Goal: Task Accomplishment & Management: Use online tool/utility

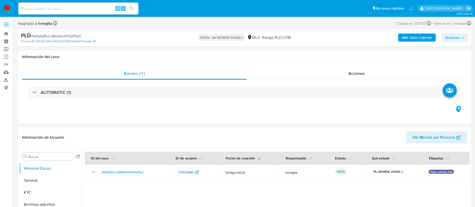
select select "10"
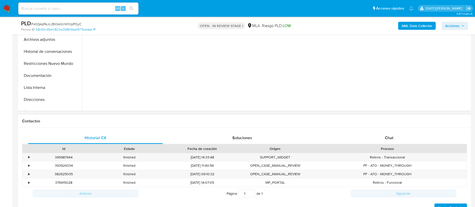
scroll to position [150, 0]
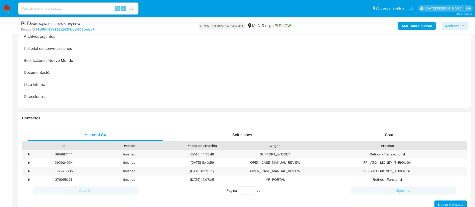
click at [383, 125] on div "Historial CX Soluciones Chat Id Estado Fecha de creación Origen Proceso • 39598…" at bounding box center [244, 169] width 453 height 88
click at [383, 132] on div "Chat" at bounding box center [389, 135] width 135 height 12
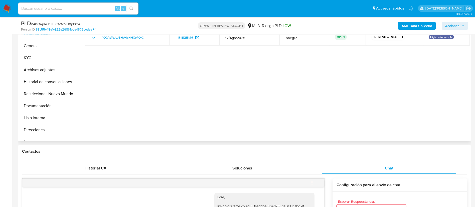
scroll to position [38, 0]
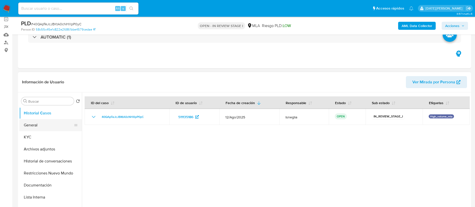
click at [43, 127] on button "General" at bounding box center [48, 125] width 59 height 12
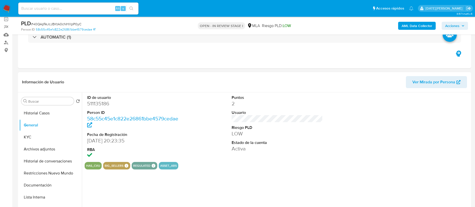
click at [105, 102] on dd "511135186" at bounding box center [132, 103] width 91 height 7
copy dd "511135186"
click at [95, 103] on dd "511135186" at bounding box center [132, 103] width 91 height 7
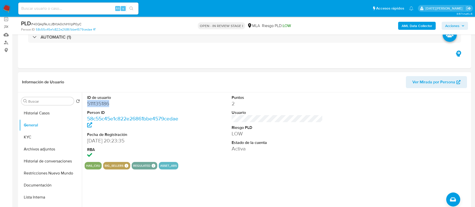
copy dd "511135186"
drag, startPoint x: 104, startPoint y: 98, endPoint x: 100, endPoint y: 103, distance: 6.7
click at [100, 103] on dd "511135186" at bounding box center [132, 103] width 91 height 7
copy dd "511135186"
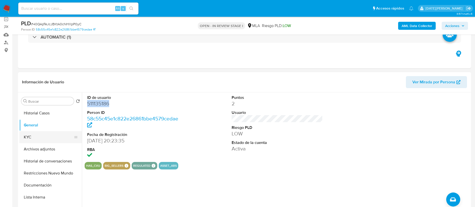
click at [33, 134] on button "KYC" at bounding box center [48, 137] width 59 height 12
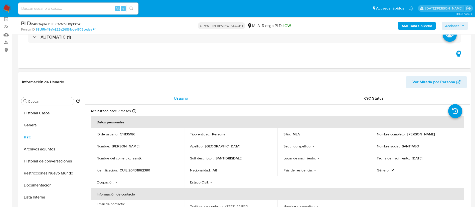
drag, startPoint x: 406, startPoint y: 134, endPoint x: 454, endPoint y: 136, distance: 47.1
click at [454, 136] on div "Nombre completo : Santiago Emanuel Drisdale" at bounding box center [417, 134] width 81 height 5
copy p "Santiago Emanuel Drisdale"
drag, startPoint x: 120, startPoint y: 170, endPoint x: 157, endPoint y: 170, distance: 36.8
click at [157, 170] on div "Identificación : CUIL 20431962390" at bounding box center [137, 170] width 81 height 5
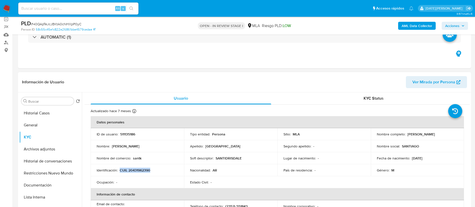
copy p "CUIL 20431962390"
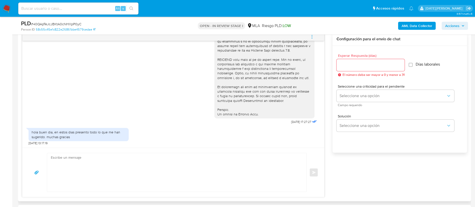
scroll to position [201, 0]
drag, startPoint x: 279, startPoint y: 121, endPoint x: 295, endPoint y: 123, distance: 15.6
copy span "18/08/2025"
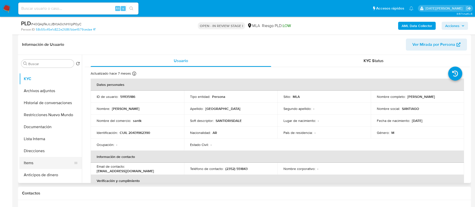
scroll to position [38, 0]
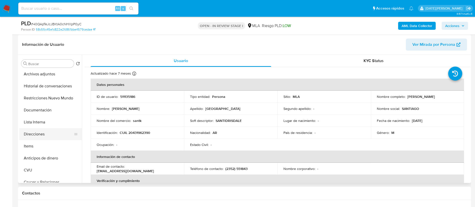
click at [48, 136] on button "Direcciones" at bounding box center [48, 134] width 59 height 12
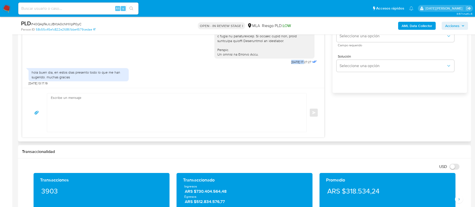
scroll to position [338, 0]
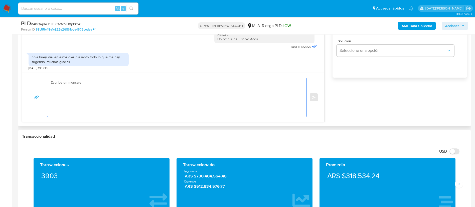
click at [186, 88] on textarea at bounding box center [175, 97] width 249 height 39
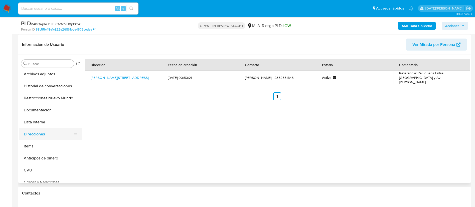
scroll to position [0, 0]
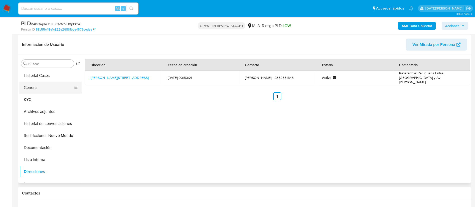
click at [38, 93] on ul "Historial Casos General KYC Archivos adjuntos Historial de conversaciones Restr…" at bounding box center [50, 126] width 63 height 113
click at [47, 101] on button "KYC" at bounding box center [48, 100] width 59 height 12
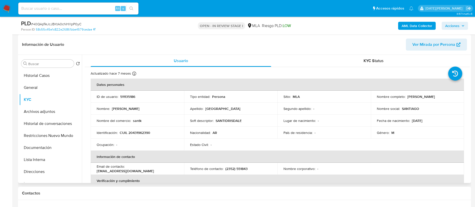
drag, startPoint x: 406, startPoint y: 96, endPoint x: 448, endPoint y: 99, distance: 41.4
click at [435, 99] on p "Santiago Emanuel Drisdale" at bounding box center [421, 96] width 28 height 5
copy p "Santiago Emanuel Drisdale"
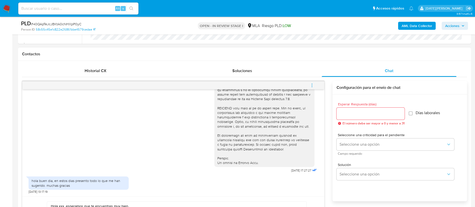
scroll to position [263, 0]
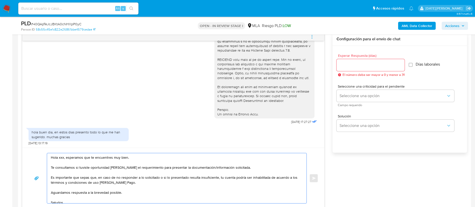
click at [62, 157] on textarea "Hola xxx, esperamos que te encuentres muy bien. Te consultamos si tuviste oport…" at bounding box center [175, 178] width 249 height 50
click at [61, 157] on textarea "Hola xxx, esperamos que te encuentres muy bien. Te consultamos si tuviste oport…" at bounding box center [175, 178] width 249 height 50
click at [59, 161] on textarea "Hola xxx, esperamos que te encuentres muy bien. Te consultamos si tuviste oport…" at bounding box center [175, 178] width 249 height 50
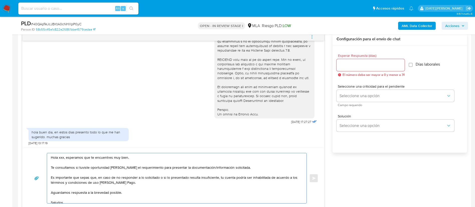
click at [63, 157] on textarea "Hola xxx, esperamos que te encuentres muy bien. Te consultamos si tuviste oport…" at bounding box center [175, 178] width 249 height 50
paste textarea "Santiago Emanuel Drisdale"
click at [242, 167] on textarea "Hola Santiago Emanuel Drisdale, esperamos que te encuentres muy bien. Te consul…" at bounding box center [175, 178] width 249 height 50
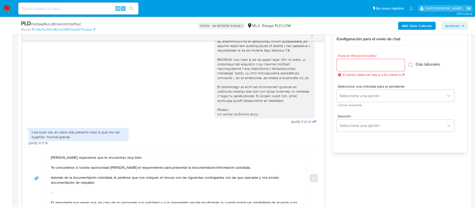
click at [71, 194] on textarea "Hola Santiago Emanuel Drisdale, esperamos que te encuentres muy bien. Te consul…" at bounding box center [175, 178] width 249 height 50
paste textarea "Brenda Magali GALARZA"
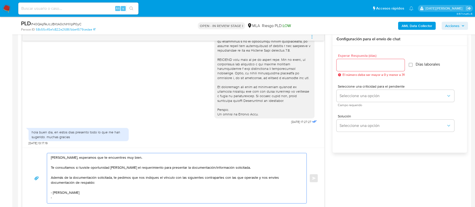
drag, startPoint x: 78, startPoint y: 192, endPoint x: 100, endPoint y: 194, distance: 22.4
click at [100, 194] on textarea "Hola Santiago Emanuel Drisdale, esperamos que te encuentres muy bien. Te consul…" at bounding box center [175, 178] width 249 height 50
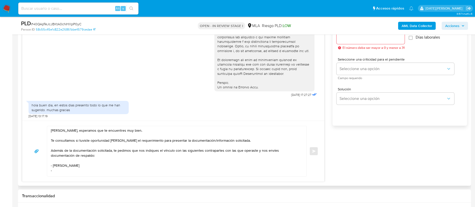
scroll to position [301, 0]
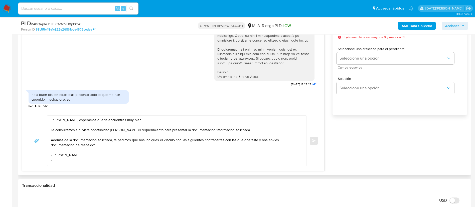
click at [87, 161] on textarea "Hola Santiago Emanuel Drisdale, esperamos que te encuentres muy bien. Te consul…" at bounding box center [175, 141] width 249 height 50
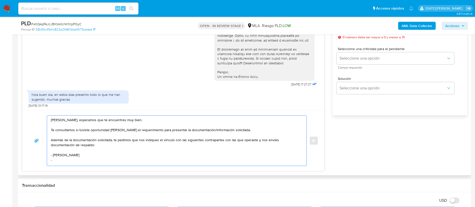
paste textarea "Kevin Ezequiel Lopez"
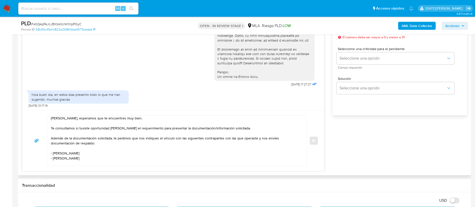
click at [95, 158] on textarea "Hola Santiago Emanuel Drisdale, esperamos que te encuentres muy bien. Te consul…" at bounding box center [175, 141] width 249 height 50
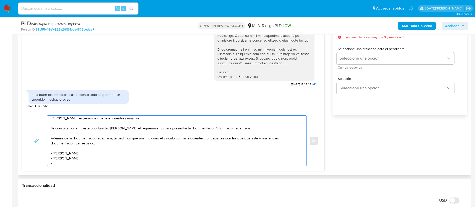
paste textarea "Carla Vanesa Mollica"
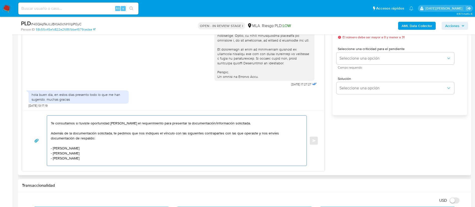
click at [96, 156] on textarea "Hola Santiago Emanuel Drisdale, esperamos que te encuentres muy bien. Te consul…" at bounding box center [175, 141] width 249 height 50
click at [90, 153] on textarea "Hola Santiago Emanuel Drisdale, esperamos que te encuentres muy bien. Te consul…" at bounding box center [175, 141] width 249 height 50
paste textarea "Dayyana Carolina Garzon Ortega"
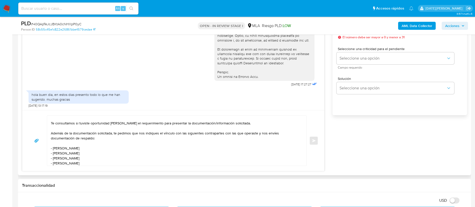
click at [93, 165] on textarea "Hola Santiago Emanuel Drisdale, esperamos que te encuentres muy bien. Te consul…" at bounding box center [175, 141] width 249 height 50
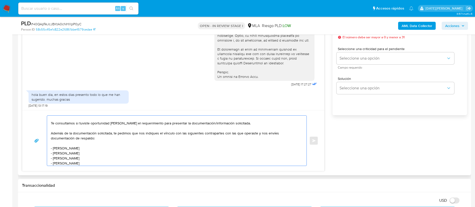
scroll to position [12, 0]
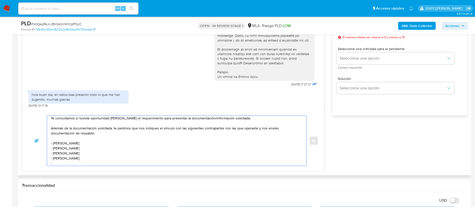
paste textarea "Tomas Ignacio Fernandez"
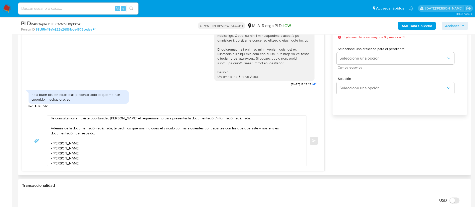
click at [100, 142] on textarea "Hola Santiago Emanuel Drisdale, esperamos que te encuentres muy bien. Te consul…" at bounding box center [175, 141] width 249 height 50
click at [110, 142] on textarea "Hola Santiago Emanuel Drisdale, esperamos que te encuentres muy bien. Te consul…" at bounding box center [175, 141] width 249 height 50
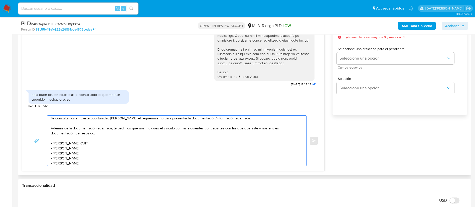
paste textarea "27411114266"
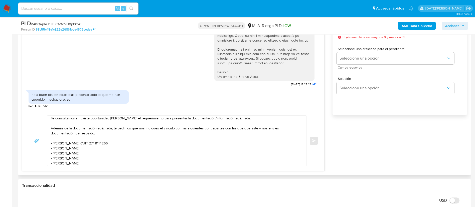
click at [99, 146] on textarea "Hola Santiago Emanuel Drisdale, esperamos que te encuentres muy bien. Te consul…" at bounding box center [175, 141] width 249 height 50
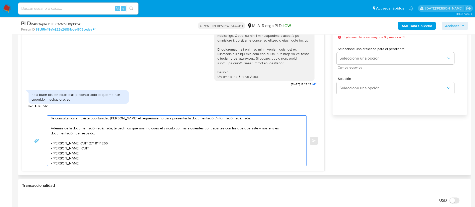
paste textarea "20453078680"
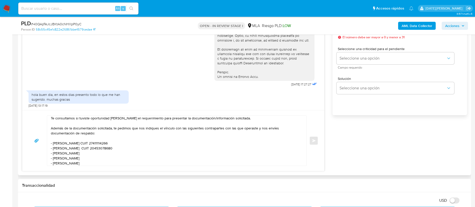
click at [131, 157] on textarea "Hola Santiago Emanuel Drisdale, esperamos que te encuentres muy bien. Te consul…" at bounding box center [175, 141] width 249 height 50
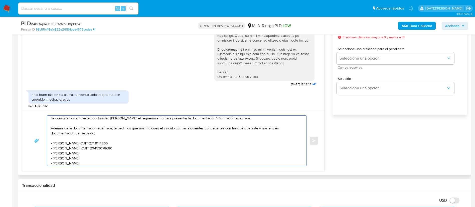
click at [126, 154] on textarea "Hola Santiago Emanuel Drisdale, esperamos que te encuentres muy bien. Te consul…" at bounding box center [175, 141] width 249 height 50
paste textarea "27190357487"
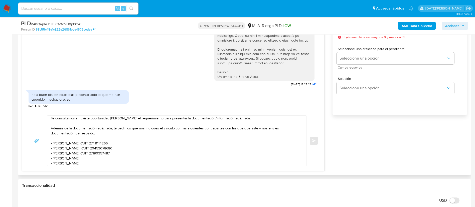
drag, startPoint x: 92, startPoint y: 159, endPoint x: 113, endPoint y: 155, distance: 21.2
click at [92, 159] on textarea "Hola Santiago Emanuel Drisdale, esperamos que te encuentres muy bien. Te consul…" at bounding box center [175, 141] width 249 height 50
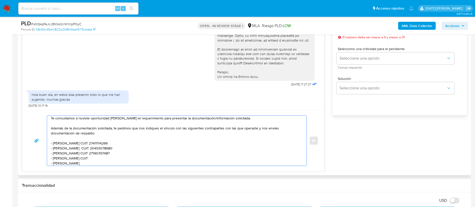
paste textarea "27295327265"
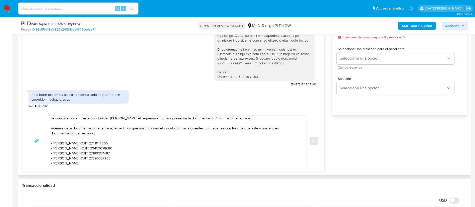
click at [116, 164] on textarea "Hola Santiago Emanuel Drisdale, esperamos que te encuentres muy bien. Te consul…" at bounding box center [175, 141] width 249 height 50
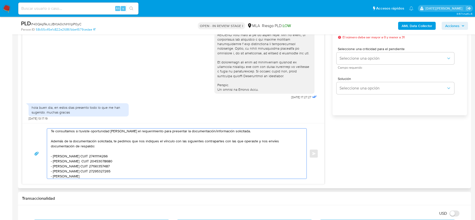
scroll to position [188, 0]
paste textarea "20447257840"
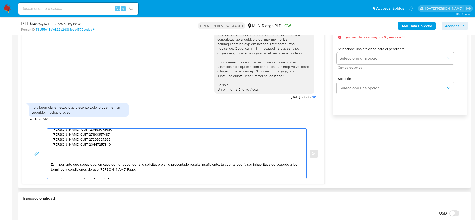
scroll to position [54, 0]
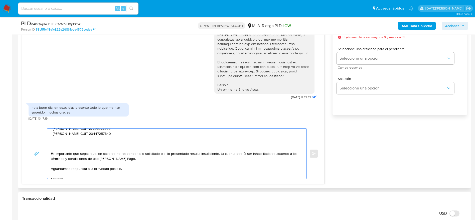
click at [121, 143] on textarea "Hola Santiago Emanuel Drisdale, esperamos que te encuentres muy bien. Te consul…" at bounding box center [175, 153] width 249 height 50
click at [115, 148] on textarea "Hola Santiago Emanuel Drisdale, esperamos que te encuentres muy bien. Te consul…" at bounding box center [175, 153] width 249 height 50
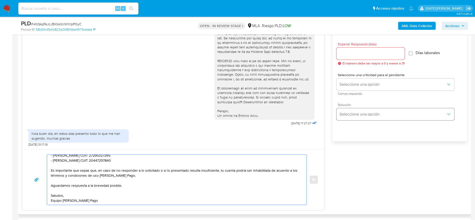
scroll to position [263, 0]
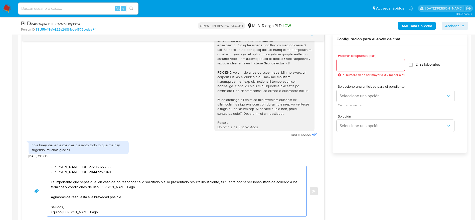
type textarea "Hola Santiago Emanuel Drisdale, esperamos que te encuentres muy bien. Te consul…"
click at [356, 63] on input "Esperar Respuesta (días)" at bounding box center [371, 65] width 68 height 7
type input "3"
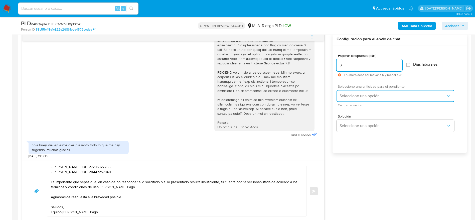
click at [375, 95] on span "Seleccione una opción" at bounding box center [393, 95] width 107 height 5
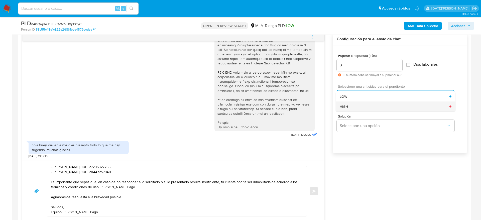
click at [368, 108] on div "HIGH" at bounding box center [395, 106] width 110 height 10
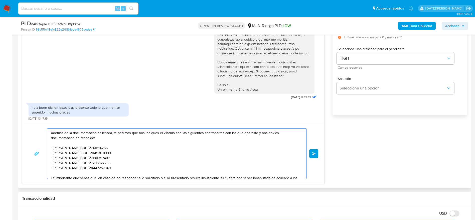
scroll to position [0, 0]
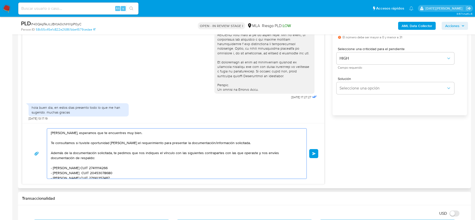
click at [104, 133] on textarea "Hola Santiago Emanuel Drisdale, esperamos que te encuentres muy bien. Te consul…" at bounding box center [175, 153] width 249 height 50
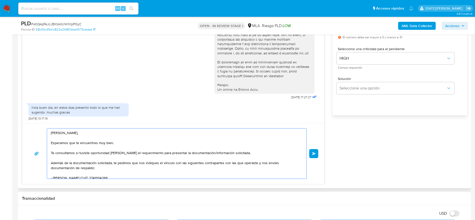
click at [162, 155] on textarea "Hola Santiago Emanuel Drisdale, Esperamos que te encuentres muy bien. Te consul…" at bounding box center [175, 153] width 249 height 50
drag, startPoint x: 57, startPoint y: 134, endPoint x: 70, endPoint y: 127, distance: 14.8
click at [58, 134] on textarea "Hola Santiago Emanuel Drisdale, Esperamos que te encuentres muy bien. Te consul…" at bounding box center [175, 153] width 249 height 50
click at [111, 132] on textarea "Hola, Santiago Emanuel Drisdale, Esperamos que te encuentres muy bien. Te consu…" at bounding box center [175, 153] width 249 height 50
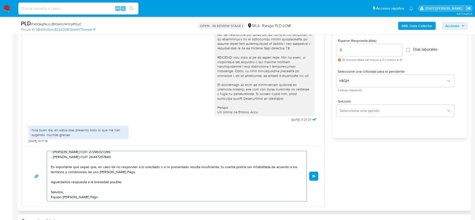
scroll to position [301, 0]
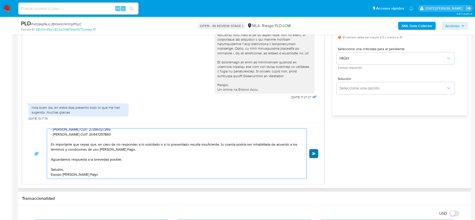
type textarea "Hola, Santiago Emanuel Drisdale. Esperamos que te encuentres muy bien. Te consu…"
click at [314, 155] on button "Enviar" at bounding box center [313, 153] width 9 height 9
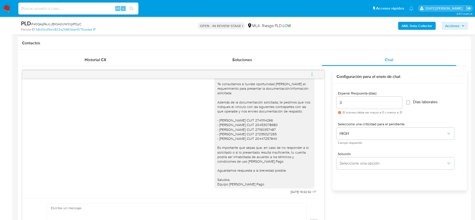
scroll to position [251, 0]
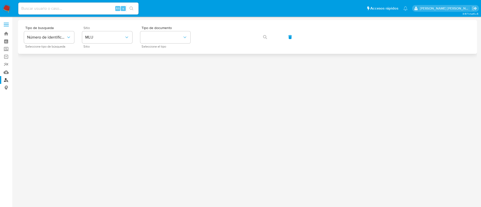
drag, startPoint x: 108, startPoint y: 45, endPoint x: 110, endPoint y: 40, distance: 5.3
click at [107, 45] on div "Sitio MLU Sitio" at bounding box center [107, 37] width 50 height 22
click at [111, 38] on span "MLU" at bounding box center [104, 37] width 39 height 5
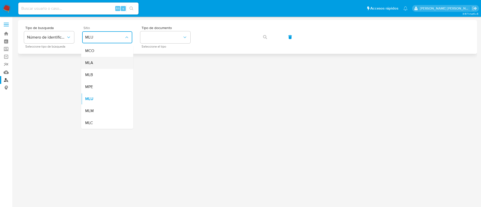
click at [107, 61] on div "MLA" at bounding box center [105, 63] width 41 height 12
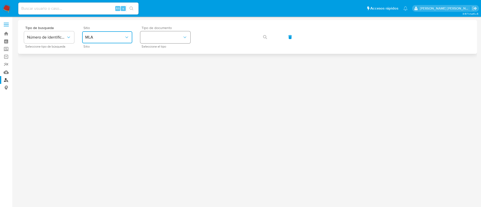
click at [162, 33] on button "identificationType" at bounding box center [165, 37] width 50 height 12
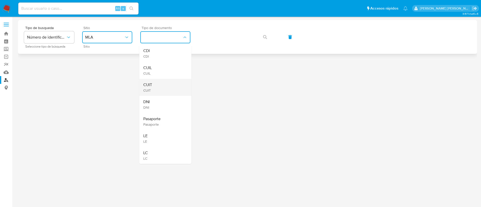
click at [162, 85] on div "CUIT CUIT" at bounding box center [163, 87] width 41 height 17
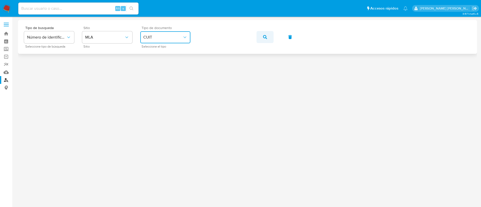
click at [267, 35] on button "button" at bounding box center [264, 37] width 17 height 12
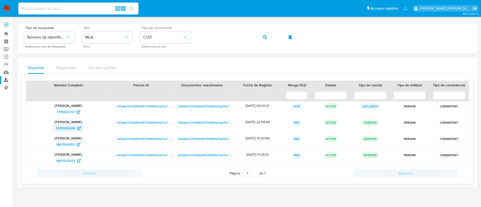
click at [65, 126] on span "1036395436" at bounding box center [66, 128] width 20 height 8
click at [270, 36] on button "button" at bounding box center [264, 37] width 17 height 12
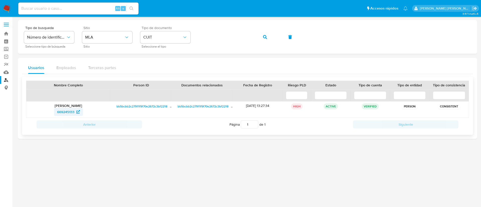
click at [73, 110] on span "669245133" at bounding box center [65, 112] width 17 height 8
click at [260, 35] on button "button" at bounding box center [264, 37] width 17 height 12
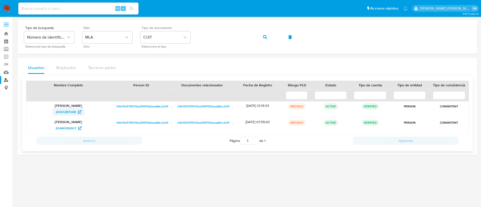
click at [68, 112] on span "2043287048" at bounding box center [66, 112] width 20 height 8
click at [263, 39] on icon "button" at bounding box center [265, 37] width 4 height 4
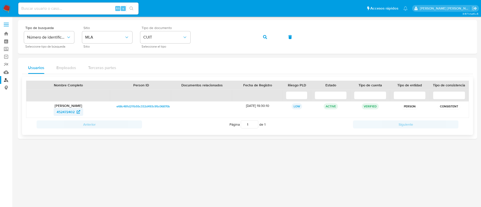
click at [62, 110] on span "452472402" at bounding box center [66, 112] width 18 height 8
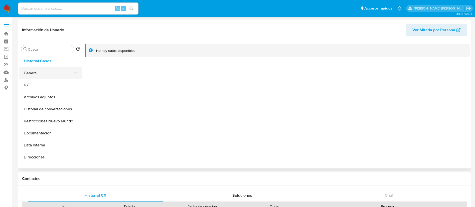
select select "10"
click at [40, 60] on button "Historial Casos" at bounding box center [48, 61] width 59 height 12
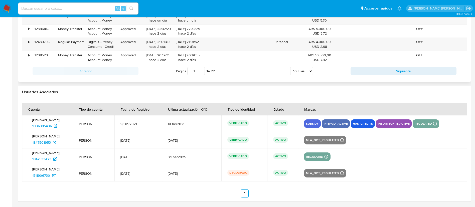
scroll to position [609, 0]
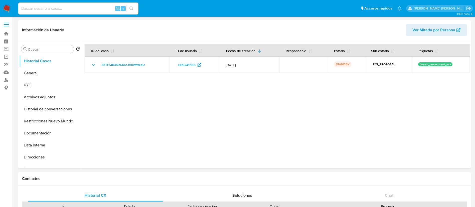
select select "10"
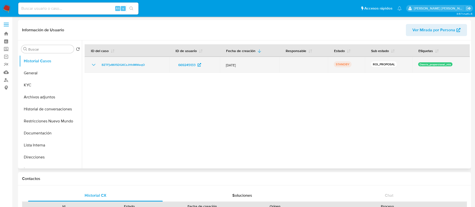
click at [94, 63] on icon "Mostrar/Ocultar" at bounding box center [94, 65] width 6 height 6
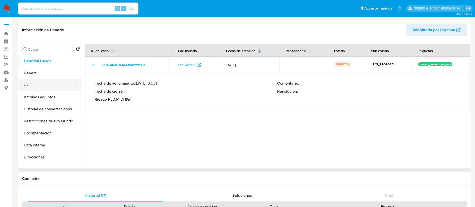
click at [23, 90] on button "KYC" at bounding box center [48, 85] width 59 height 12
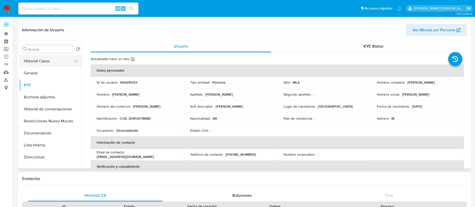
click at [39, 55] on button "Historial Casos" at bounding box center [48, 61] width 59 height 12
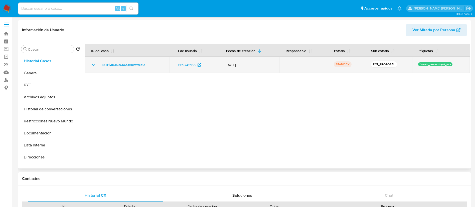
drag, startPoint x: 98, startPoint y: 64, endPoint x: 148, endPoint y: 64, distance: 49.3
click at [148, 64] on div "BZTFjv8615DGKCsJHhIMWeqO" at bounding box center [127, 65] width 73 height 6
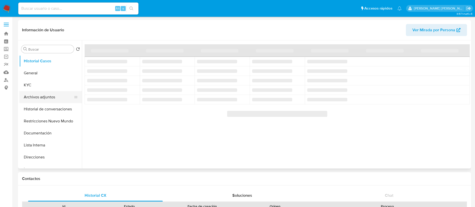
select select "10"
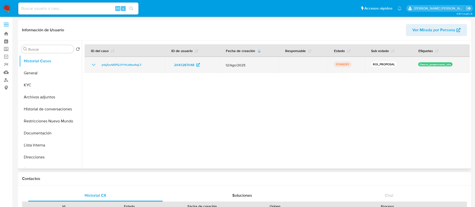
drag, startPoint x: 97, startPoint y: 65, endPoint x: 143, endPoint y: 66, distance: 45.8
click at [148, 66] on div "p1qZovVEPl2JYYHJdtxvAqL7" at bounding box center [125, 65] width 68 height 6
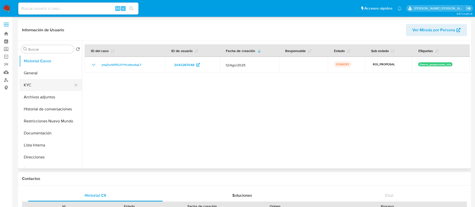
click at [29, 87] on button "KYC" at bounding box center [48, 85] width 59 height 12
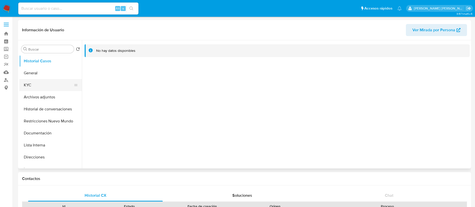
select select "10"
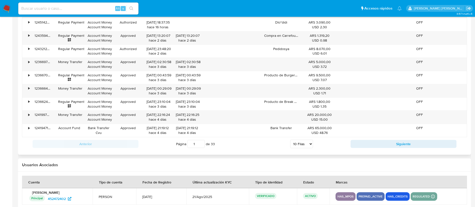
scroll to position [551, 0]
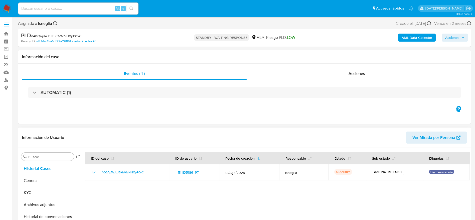
select select "10"
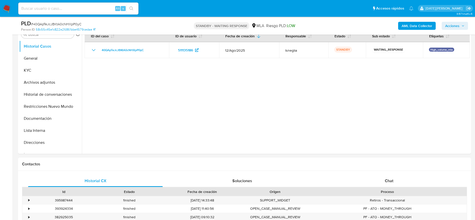
scroll to position [113, 0]
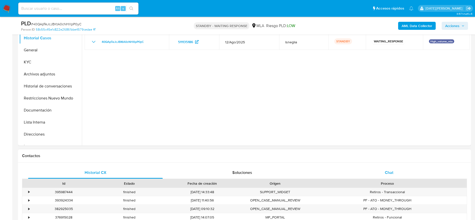
click at [389, 168] on div "Chat" at bounding box center [389, 173] width 135 height 12
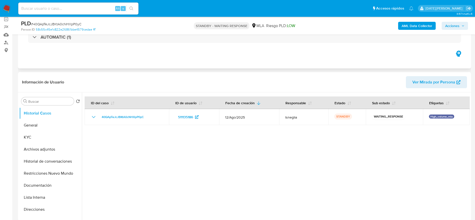
scroll to position [0, 0]
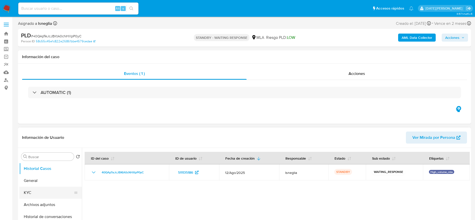
click at [41, 189] on button "KYC" at bounding box center [48, 193] width 59 height 12
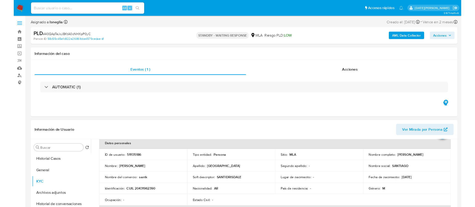
scroll to position [38, 0]
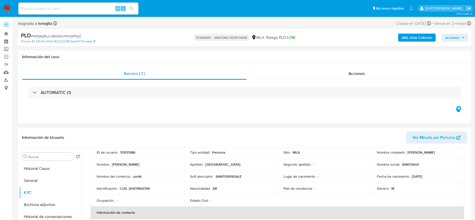
click at [139, 189] on p "CUIL 20431962390" at bounding box center [135, 188] width 31 height 5
copy p "20431962390"
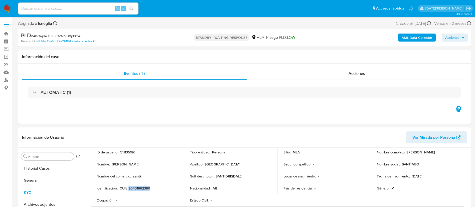
drag, startPoint x: 406, startPoint y: 153, endPoint x: 451, endPoint y: 154, distance: 45.6
click at [452, 154] on div "Nombre completo : Santiago Emanuel Drisdale" at bounding box center [417, 152] width 81 height 5
copy p "Santiago Emanuel Drisdale"
drag, startPoint x: 413, startPoint y: 176, endPoint x: 433, endPoint y: 177, distance: 19.4
click at [433, 177] on div "Fecha de nacimiento : 15/01/2001" at bounding box center [417, 176] width 81 height 5
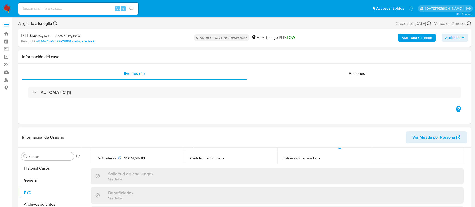
scroll to position [225, 0]
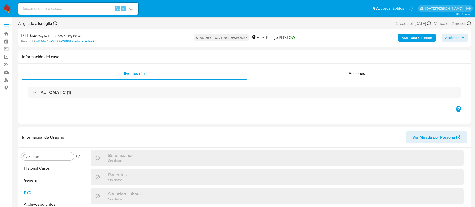
click at [61, 9] on input at bounding box center [78, 8] width 120 height 7
paste input "2fzvjBib57kPK2LnICi3Ozg2"
type input "2fzvjBib57kPK2LnICi3Ozg2"
click at [135, 8] on button "search-icon" at bounding box center [131, 8] width 10 height 7
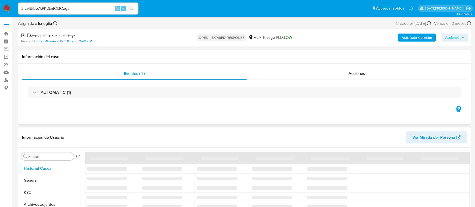
select select "10"
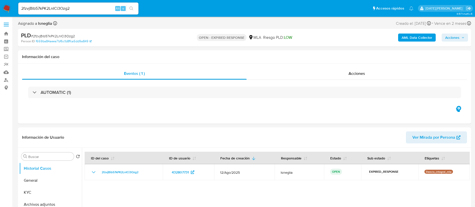
click at [68, 34] on span "# 2fzvjBib57kPK2LnICi3Ozg2" at bounding box center [53, 36] width 44 height 5
copy span "2fzvjBib57kPK2LnICi3Ozg2"
click at [12, 7] on nav "Pausado Ver notificaciones 2fzvjBib57kPK2LnICi3Ozg2 Alt s Accesos rápidos Presi…" at bounding box center [237, 8] width 475 height 17
click at [8, 8] on img at bounding box center [7, 8] width 9 height 9
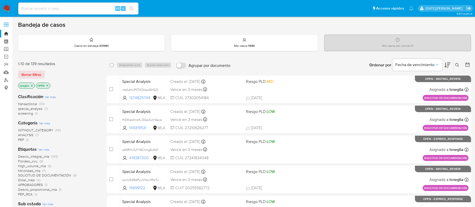
click at [75, 5] on input at bounding box center [78, 8] width 120 height 7
paste input "2fzvjBib57kPK2LnICi3Ozg2"
type input "2fzvjBib57kPK2LnICi3Ozg2"
click at [132, 8] on icon "search-icon" at bounding box center [131, 9] width 4 height 4
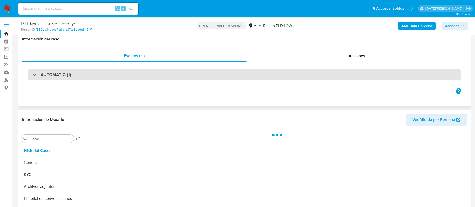
scroll to position [38, 0]
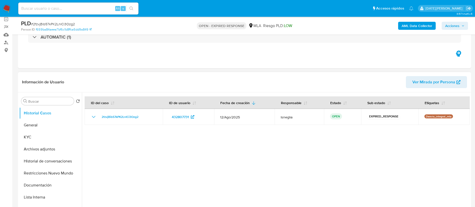
select select "10"
click at [68, 24] on span "# 2fzvjBib57kPK2LnICi3Ozg2" at bounding box center [53, 24] width 44 height 5
copy span "2fzvjBib57kPK2LnICi3Ozg2"
click at [11, 9] on img at bounding box center [7, 8] width 9 height 9
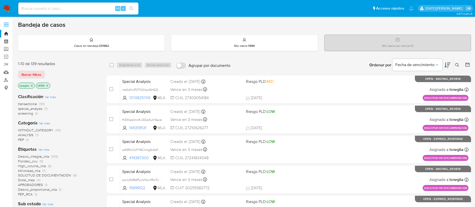
click at [460, 63] on button at bounding box center [458, 65] width 8 height 6
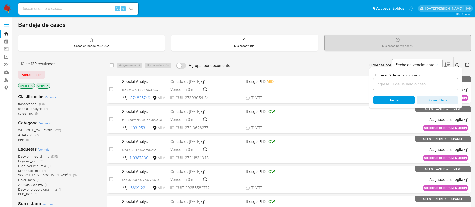
click at [394, 86] on input at bounding box center [415, 84] width 85 height 7
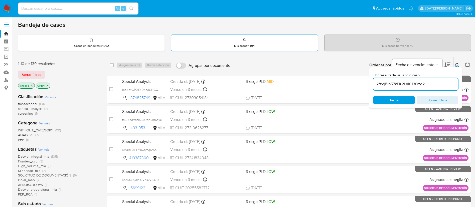
type input "2fzvjBib57kPK2LnICi3Ozg2"
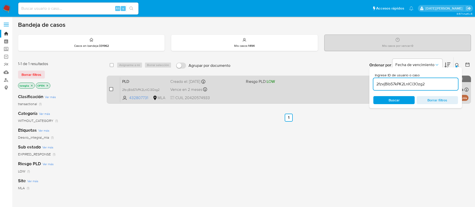
click at [111, 90] on input "checkbox" at bounding box center [111, 89] width 4 height 4
checkbox input "true"
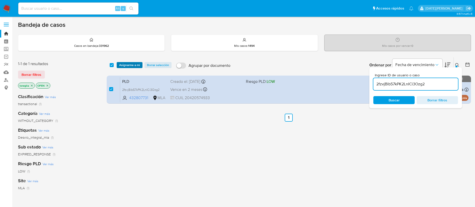
click at [128, 63] on span "Asignarme a mí" at bounding box center [129, 65] width 21 height 5
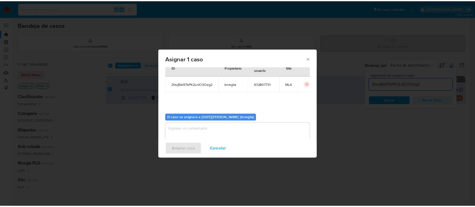
scroll to position [26, 0]
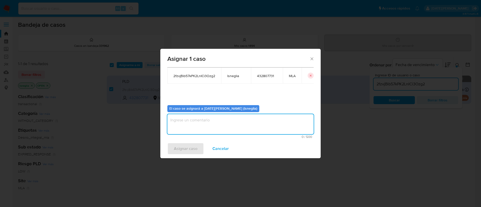
click at [214, 127] on textarea "assign-modal" at bounding box center [240, 124] width 146 height 20
type textarea "."
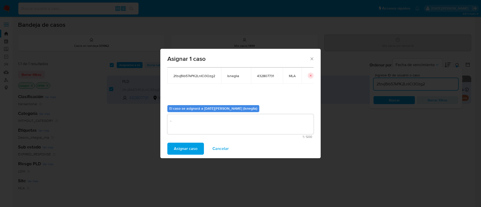
click at [186, 146] on span "Asignar caso" at bounding box center [186, 148] width 24 height 11
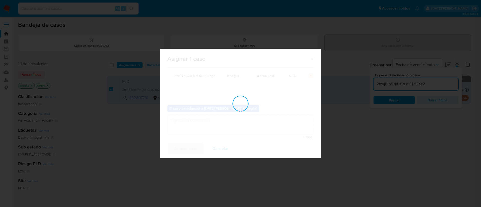
checkbox input "false"
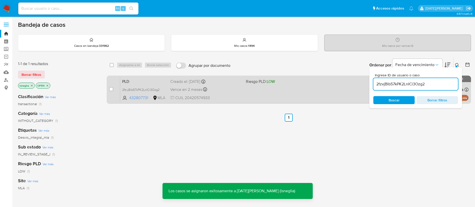
click at [149, 78] on span "PLD" at bounding box center [144, 81] width 44 height 7
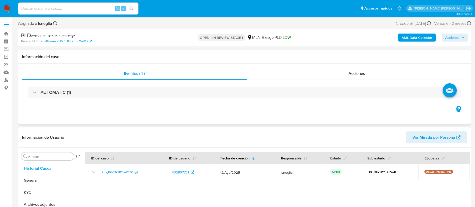
select select "10"
click at [38, 179] on button "General" at bounding box center [48, 181] width 59 height 12
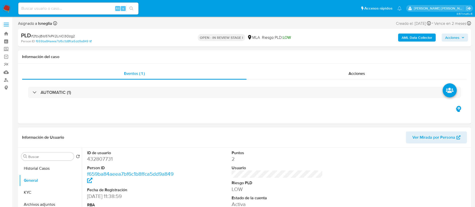
click at [105, 162] on dd "432807731" at bounding box center [132, 159] width 91 height 7
copy dd "432807731"
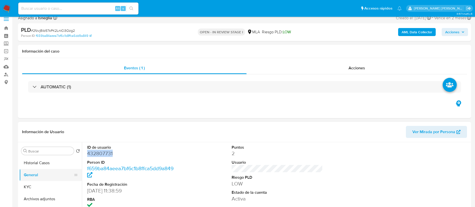
scroll to position [38, 0]
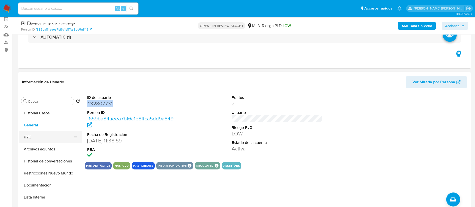
click at [44, 136] on button "KYC" at bounding box center [48, 137] width 59 height 12
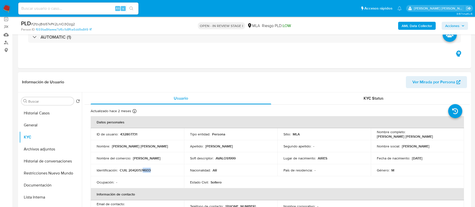
drag, startPoint x: 142, startPoint y: 169, endPoint x: 154, endPoint y: 170, distance: 11.3
click at [154, 170] on div "Identificación : CUIL 20420574933" at bounding box center [137, 170] width 81 height 5
drag, startPoint x: 375, startPoint y: 137, endPoint x: 430, endPoint y: 137, distance: 54.3
click at [430, 137] on div "Nombre completo : Luciano Gonzalo Facundo Avalos" at bounding box center [417, 134] width 81 height 9
copy p "[PERSON_NAME] [PERSON_NAME]"
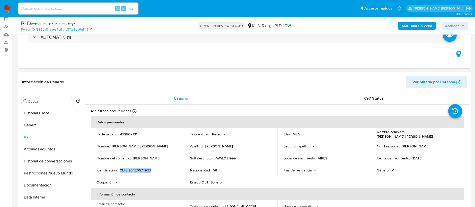
drag, startPoint x: 120, startPoint y: 170, endPoint x: 155, endPoint y: 169, distance: 35.1
click at [155, 169] on div "Identificación : CUIL 20420574933" at bounding box center [137, 170] width 81 height 5
copy p "CUIL 20420574933"
click at [140, 171] on p "CUIL 20420574933" at bounding box center [135, 170] width 31 height 5
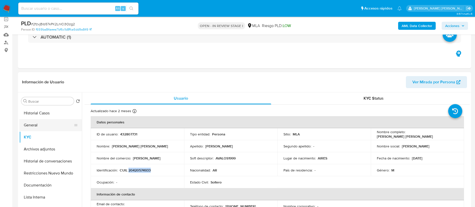
click at [33, 130] on button "General" at bounding box center [48, 125] width 59 height 12
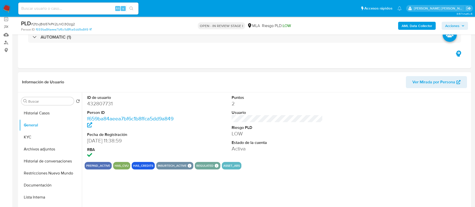
click at [101, 102] on dd "432807731" at bounding box center [132, 103] width 91 height 7
copy dd "432807731"
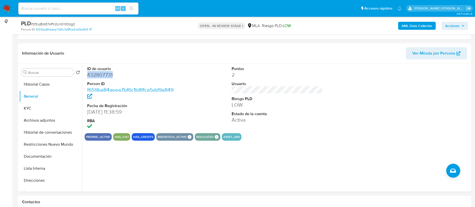
scroll to position [150, 0]
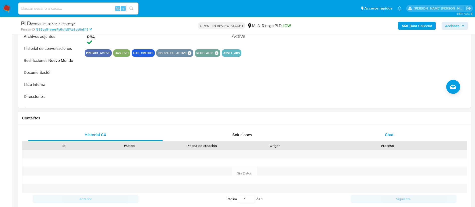
click at [385, 137] on span "Chat" at bounding box center [389, 135] width 9 height 6
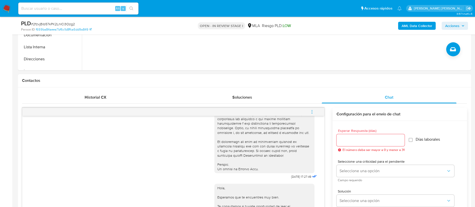
scroll to position [233, 0]
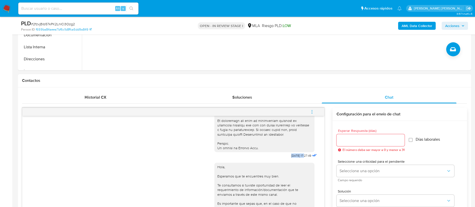
drag, startPoint x: 277, startPoint y: 165, endPoint x: 295, endPoint y: 164, distance: 17.5
click at [295, 160] on div "18/08/2025 17:27:49" at bounding box center [266, 22] width 104 height 274
copy span "18/08/2025"
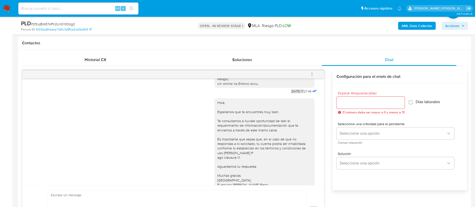
scroll to position [287, 0]
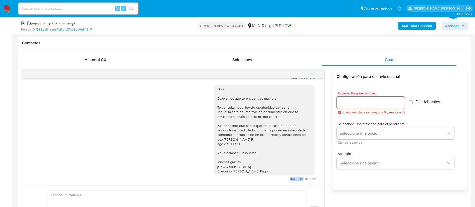
drag, startPoint x: 278, startPoint y: 179, endPoint x: 294, endPoint y: 178, distance: 15.8
click at [294, 178] on span "22/08/2025 12:53:59" at bounding box center [301, 179] width 21 height 4
copy span "22/08/2025"
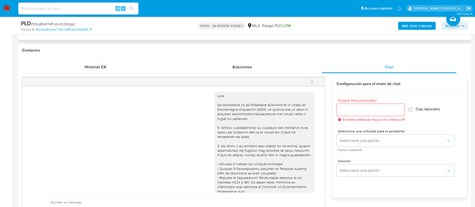
scroll to position [38, 0]
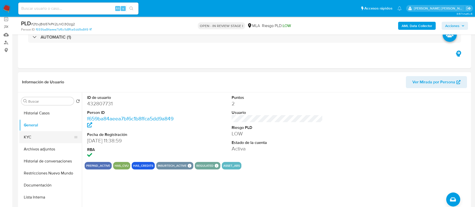
click at [45, 140] on button "KYC" at bounding box center [48, 137] width 59 height 12
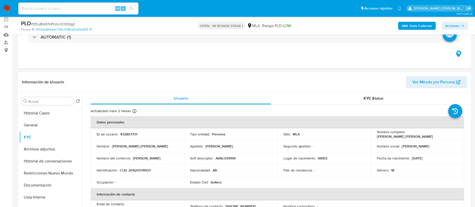
drag, startPoint x: 376, startPoint y: 136, endPoint x: 425, endPoint y: 136, distance: 49.3
click at [425, 136] on p "[PERSON_NAME] [PERSON_NAME]" at bounding box center [405, 136] width 56 height 5
drag, startPoint x: 420, startPoint y: 136, endPoint x: 429, endPoint y: 135, distance: 8.8
click at [429, 135] on div "Nombre completo : Luciano Gonzalo Facundo Avalos" at bounding box center [417, 134] width 81 height 9
drag, startPoint x: 429, startPoint y: 135, endPoint x: 374, endPoint y: 138, distance: 55.2
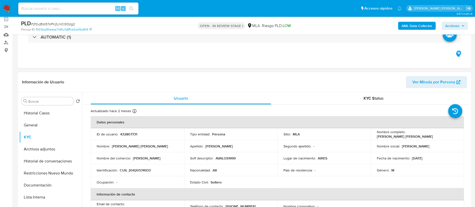
click at [374, 138] on td "Nombre completo : Luciano Gonzalo Facundo Avalos" at bounding box center [417, 134] width 93 height 12
copy p "[PERSON_NAME] [PERSON_NAME]"
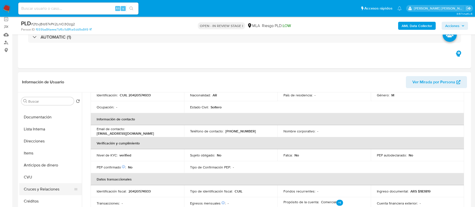
scroll to position [75, 0]
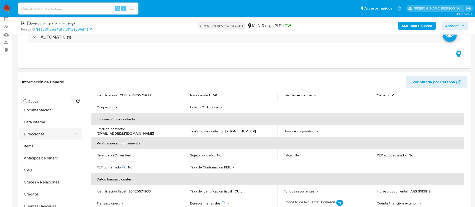
click at [46, 130] on button "Direcciones" at bounding box center [48, 134] width 59 height 12
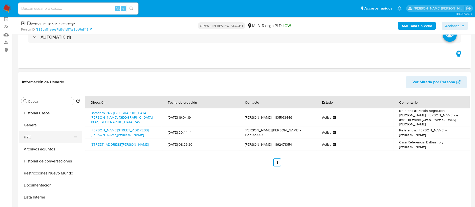
scroll to position [0, 0]
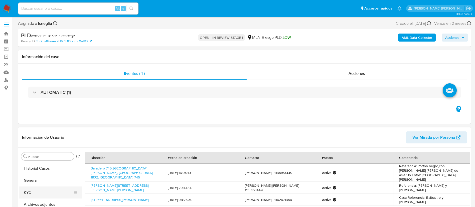
click at [44, 192] on button "KYC" at bounding box center [48, 193] width 59 height 12
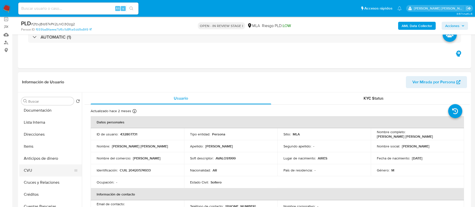
scroll to position [75, 0]
click at [42, 168] on button "CVU" at bounding box center [48, 170] width 59 height 12
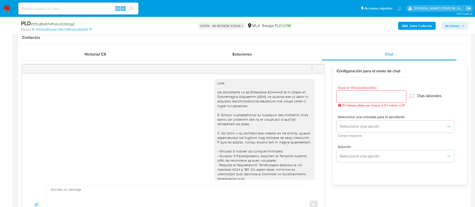
scroll to position [188, 0]
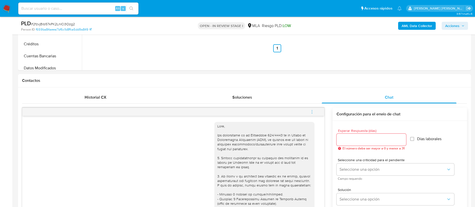
click at [315, 112] on button "menu-action" at bounding box center [312, 112] width 17 height 12
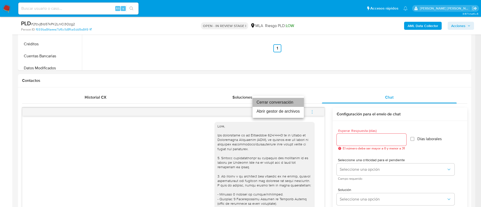
click at [288, 100] on li "Cerrar conversación" at bounding box center [277, 102] width 51 height 9
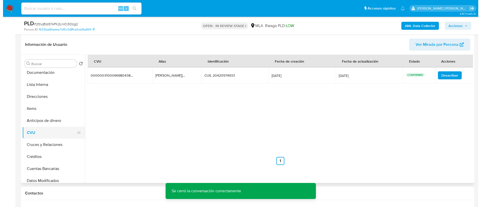
scroll to position [0, 0]
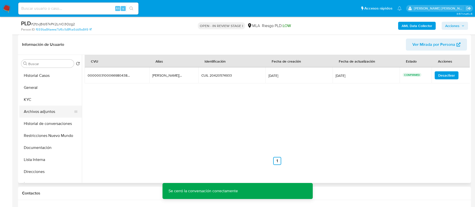
click at [50, 112] on button "Archivos adjuntos" at bounding box center [48, 112] width 59 height 12
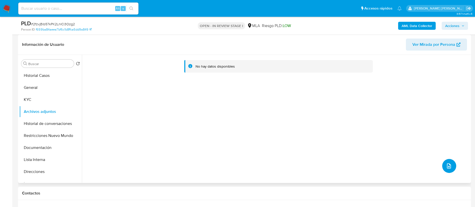
click at [449, 168] on icon "upload-file" at bounding box center [449, 166] width 6 height 6
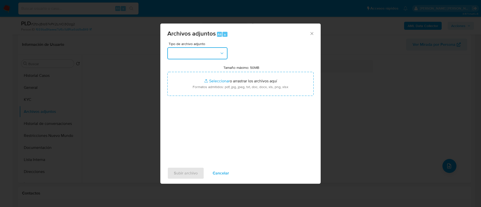
click at [196, 51] on button "button" at bounding box center [197, 53] width 60 height 12
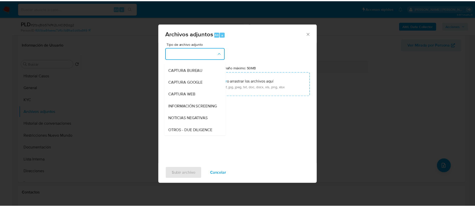
scroll to position [38, 0]
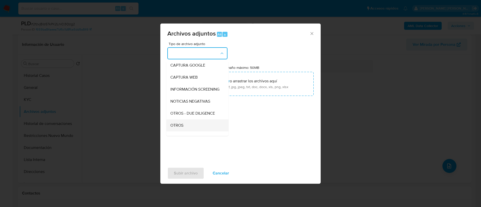
click at [189, 127] on div "OTROS" at bounding box center [195, 125] width 51 height 12
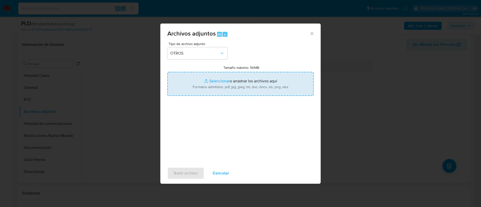
type input "C:\fakepath\Caselog 2fzvjBib57kPK2LnICi3Ozg2.docx"
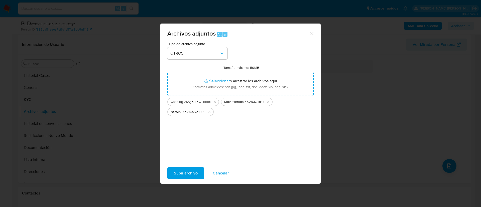
click at [191, 168] on span "Subir archivo" at bounding box center [186, 173] width 24 height 11
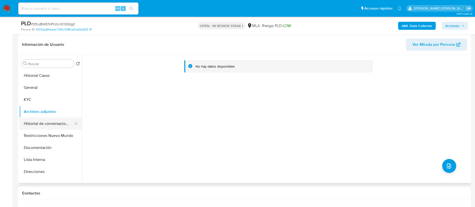
click at [42, 124] on button "Historial de conversaciones" at bounding box center [48, 124] width 59 height 12
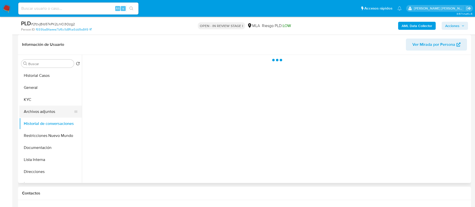
click at [46, 112] on button "Archivos adjuntos" at bounding box center [48, 112] width 59 height 12
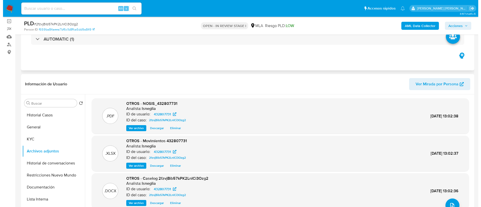
scroll to position [0, 0]
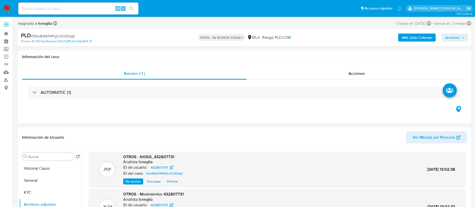
click at [427, 38] on b "AML Data Collector" at bounding box center [417, 38] width 31 height 8
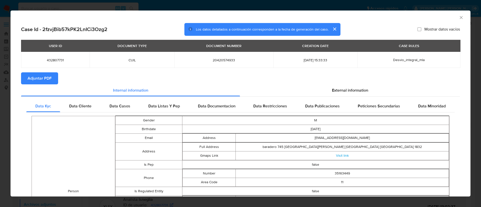
click at [30, 74] on span "Adjuntar PDF" at bounding box center [40, 78] width 24 height 11
click at [332, 89] on span "External information" at bounding box center [350, 90] width 36 height 6
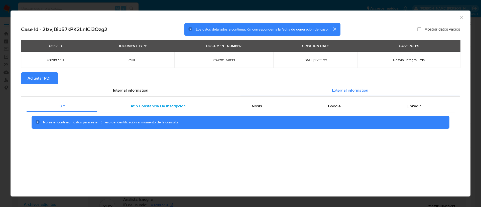
click at [144, 103] on span "Afip Constancia De Inscripción" at bounding box center [157, 106] width 55 height 6
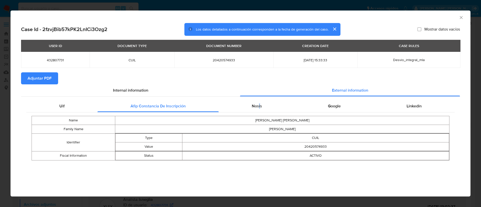
click at [259, 97] on div "Uif Afip Constancia De Inscripción Nosis Google Linkedin Name LUCIANO GONZALO F…" at bounding box center [240, 132] width 439 height 71
click at [259, 100] on div "Nosis" at bounding box center [257, 106] width 76 height 12
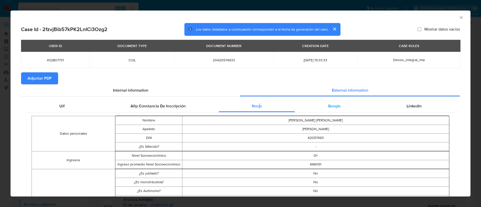
click at [322, 103] on div "Google" at bounding box center [334, 106] width 79 height 12
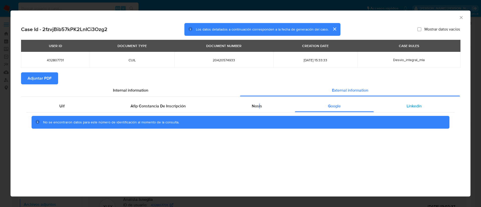
click at [409, 105] on span "Linkedin" at bounding box center [413, 106] width 15 height 6
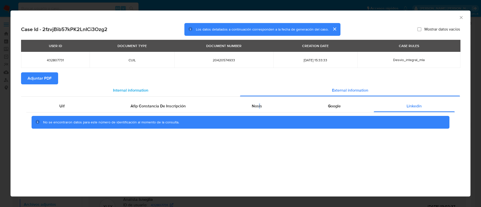
click at [137, 89] on span "Internal information" at bounding box center [130, 90] width 35 height 6
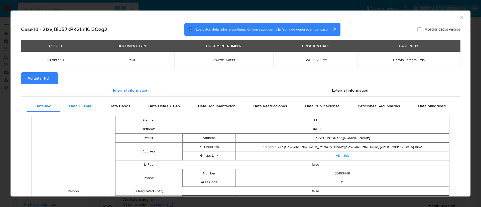
click at [78, 105] on span "Data Cliente" at bounding box center [80, 106] width 22 height 6
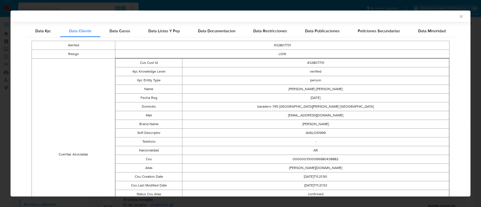
click at [114, 26] on div "Data Casos" at bounding box center [119, 31] width 39 height 12
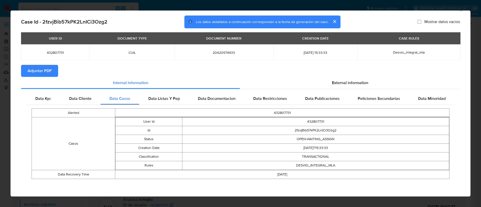
scroll to position [7, 0]
click at [156, 96] on span "Data Listas Y Pep" at bounding box center [164, 99] width 32 height 6
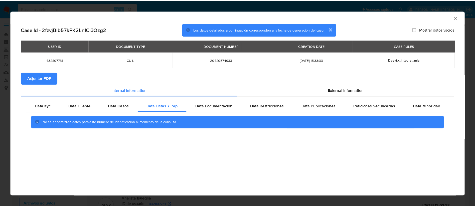
scroll to position [0, 0]
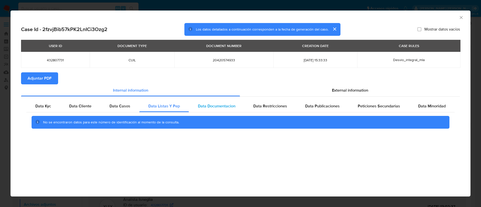
click at [216, 103] on span "Data Documentacion" at bounding box center [217, 106] width 38 height 6
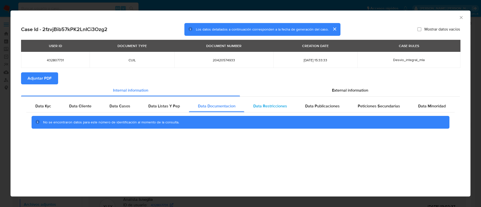
click at [267, 104] on span "Data Restricciones" at bounding box center [270, 106] width 34 height 6
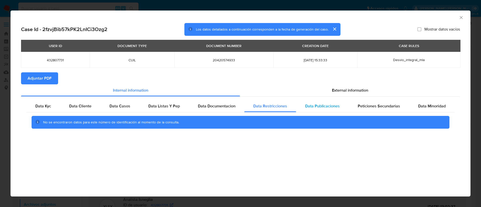
click at [320, 104] on span "Data Publicaciones" at bounding box center [322, 106] width 35 height 6
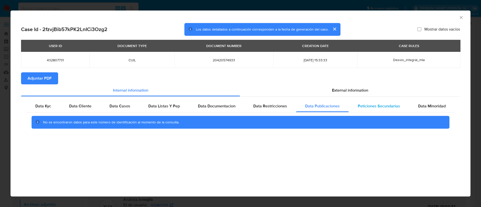
click at [385, 106] on span "Peticiones Secundarias" at bounding box center [379, 106] width 42 height 6
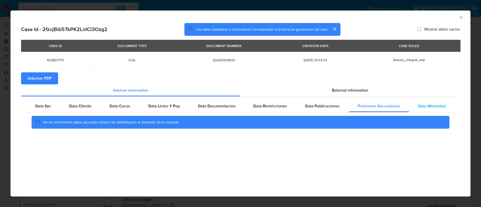
click at [435, 105] on span "Data Minoridad" at bounding box center [432, 106] width 28 height 6
click at [461, 15] on icon "Cerrar ventana" at bounding box center [461, 17] width 5 height 5
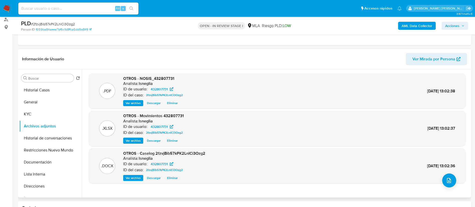
scroll to position [75, 0]
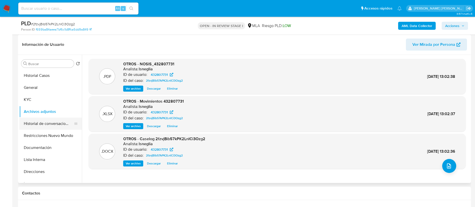
click at [50, 122] on button "Historial de conversaciones" at bounding box center [48, 124] width 59 height 12
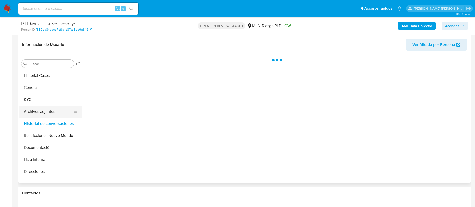
click at [46, 110] on button "Archivos adjuntos" at bounding box center [48, 112] width 59 height 12
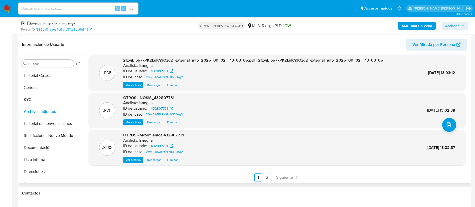
scroll to position [42, 0]
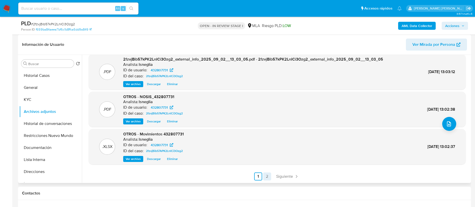
click at [267, 175] on link "2" at bounding box center [267, 177] width 8 height 8
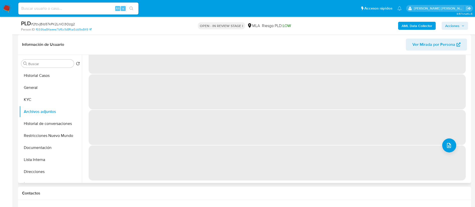
scroll to position [0, 0]
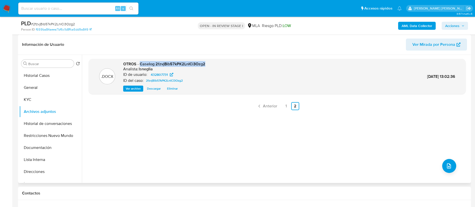
drag, startPoint x: 141, startPoint y: 63, endPoint x: 210, endPoint y: 64, distance: 68.6
click at [210, 64] on div ".DOCX OTROS - Caselog 2fzvjBib57kPK2LnICi3Ozg2 Analista: lsneglia ID de usuario…" at bounding box center [277, 76] width 372 height 31
copy span "Caselog 2fzvjBib57kPK2LnICi3Ozg2"
click at [46, 133] on button "Restricciones Nuevo Mundo" at bounding box center [48, 136] width 59 height 12
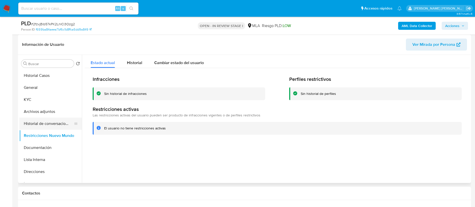
click at [52, 124] on button "Historial de conversaciones" at bounding box center [48, 124] width 59 height 12
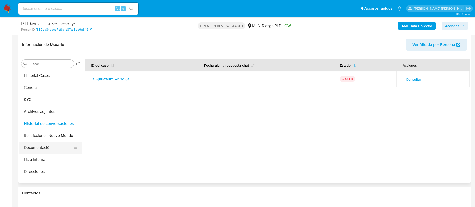
click at [52, 142] on button "Documentación" at bounding box center [48, 148] width 59 height 12
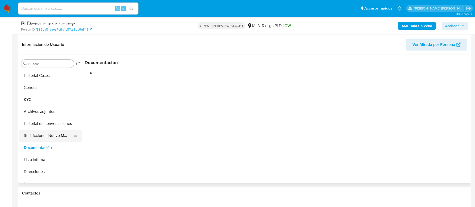
click at [53, 134] on button "Restricciones Nuevo Mundo" at bounding box center [48, 136] width 59 height 12
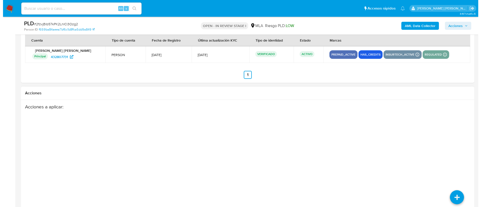
scroll to position [881, 0]
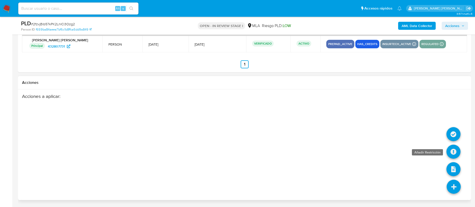
click at [455, 151] on icon at bounding box center [454, 152] width 14 height 14
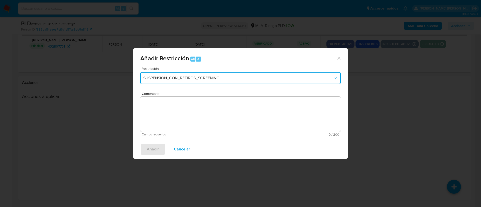
click at [185, 72] on button "SUSPENSION_CON_RETIROS_SCREENING" at bounding box center [240, 78] width 200 height 12
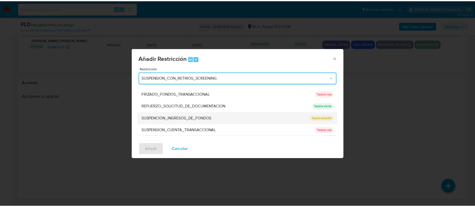
scroll to position [106, 0]
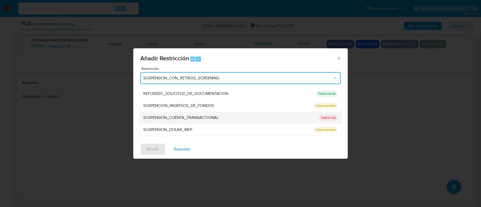
click at [186, 116] on span "SUSPENSION_CUENTA_TRANSACCIONAL" at bounding box center [180, 117] width 75 height 5
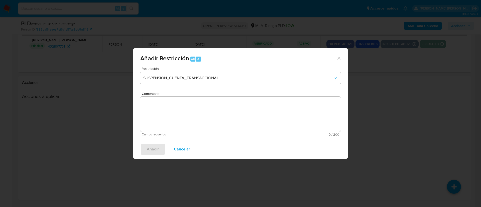
click at [178, 115] on textarea "Comentario" at bounding box center [240, 114] width 200 height 35
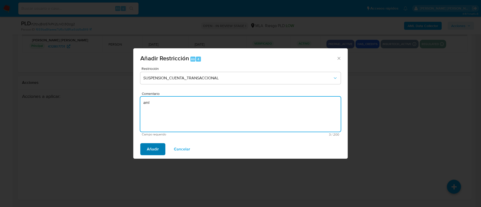
type textarea "aml"
click at [156, 146] on span "Añadir" at bounding box center [153, 149] width 12 height 11
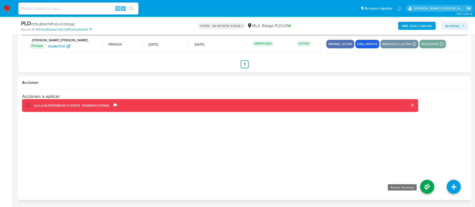
click at [423, 187] on icon at bounding box center [427, 187] width 14 height 14
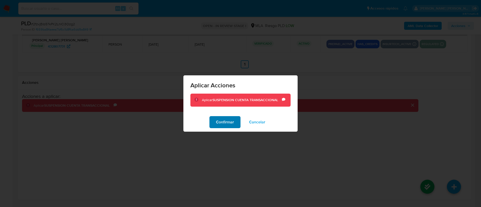
click at [232, 122] on span "Confirmar" at bounding box center [225, 122] width 18 height 11
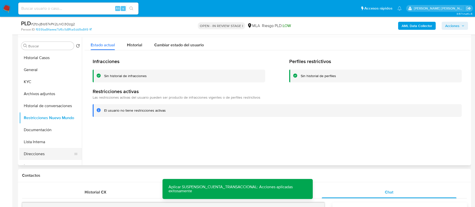
scroll to position [129, 0]
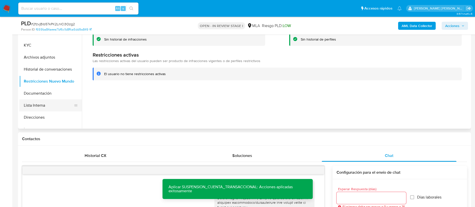
click at [49, 102] on button "Lista Interna" at bounding box center [48, 105] width 59 height 12
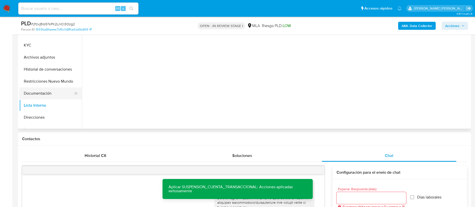
click at [48, 93] on button "Documentación" at bounding box center [48, 93] width 59 height 12
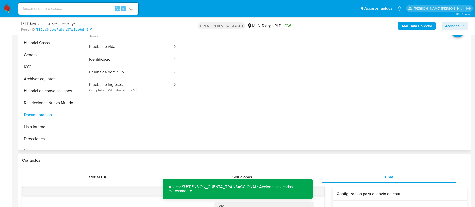
scroll to position [92, 0]
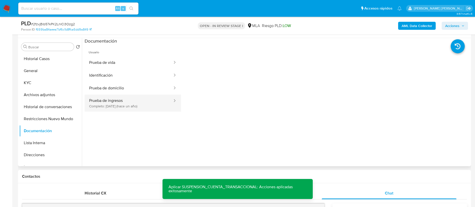
click at [124, 103] on button "Prueba de ingresos Completo: 13/09/2024 (hace un año)" at bounding box center [129, 103] width 88 height 17
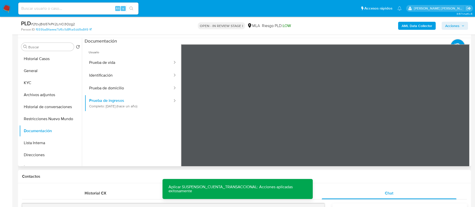
click at [372, 37] on div "Información de Usuario Ver Mirada por Persona Buscar Volver al orden por defect…" at bounding box center [244, 92] width 453 height 149
click at [382, 37] on div "Información de Usuario Ver Mirada por Persona Buscar Volver al orden por defect…" at bounding box center [244, 92] width 453 height 149
click at [333, 42] on section at bounding box center [277, 121] width 385 height 167
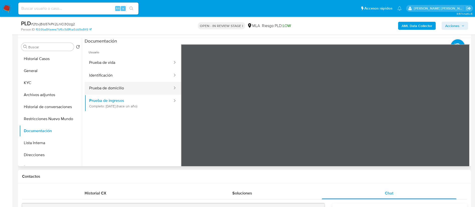
click at [108, 88] on button "Prueba de domicilio" at bounding box center [129, 88] width 88 height 13
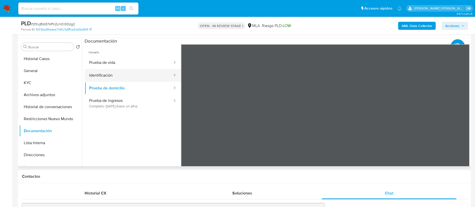
click at [112, 71] on button "Identificación" at bounding box center [129, 75] width 88 height 13
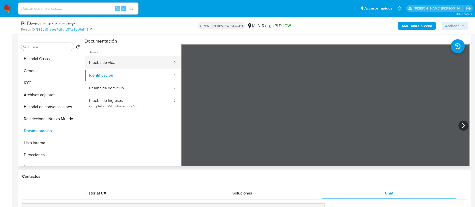
click at [115, 62] on button "Prueba de vida" at bounding box center [129, 62] width 88 height 13
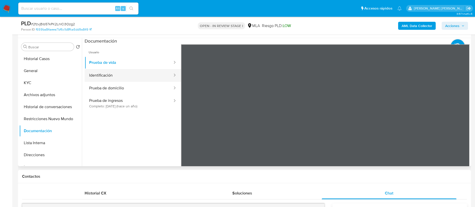
click at [133, 78] on button "Identificación" at bounding box center [129, 75] width 88 height 13
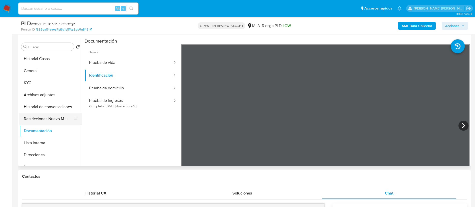
click at [39, 115] on button "Restricciones Nuevo Mundo" at bounding box center [48, 119] width 59 height 12
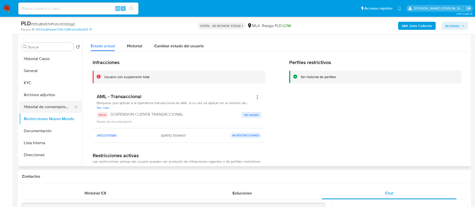
click at [48, 105] on button "Historial de conversaciones" at bounding box center [48, 107] width 59 height 12
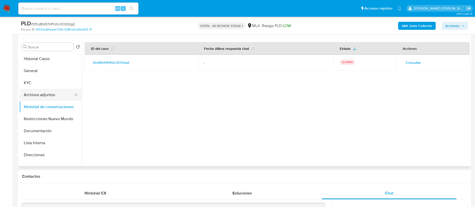
click at [35, 99] on button "Archivos adjuntos" at bounding box center [48, 95] width 59 height 12
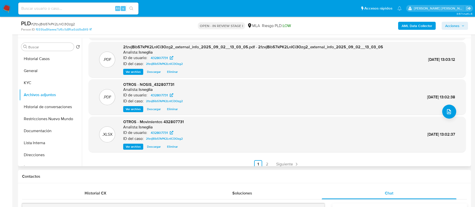
scroll to position [42, 0]
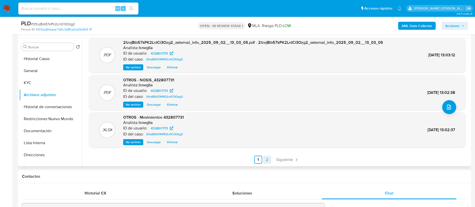
click at [263, 162] on link "2" at bounding box center [267, 160] width 8 height 8
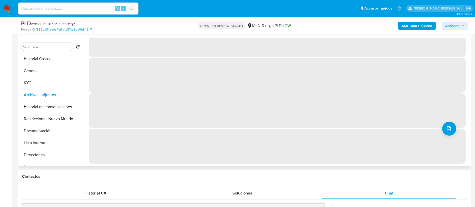
scroll to position [0, 0]
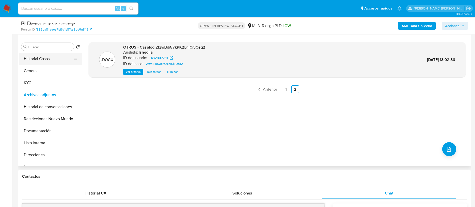
click at [41, 58] on button "Historial Casos" at bounding box center [48, 59] width 59 height 12
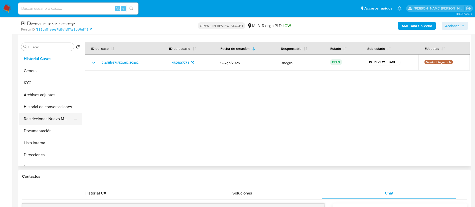
click at [46, 119] on button "Restricciones Nuevo Mundo" at bounding box center [48, 119] width 59 height 12
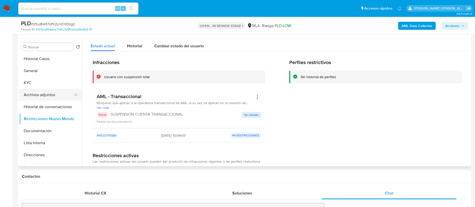
click at [46, 95] on button "Archivos adjuntos" at bounding box center [48, 95] width 59 height 12
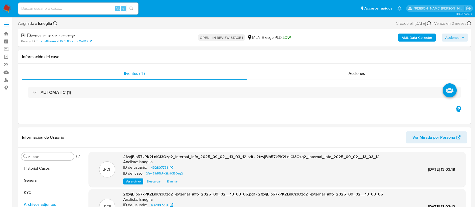
click at [456, 36] on span "Acciones" at bounding box center [452, 38] width 14 height 8
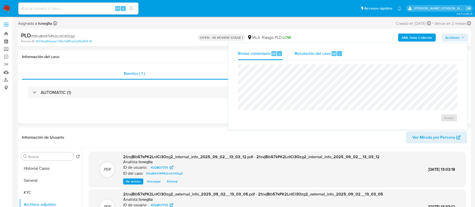
click at [312, 51] on span "Resolución del caso" at bounding box center [313, 54] width 36 height 6
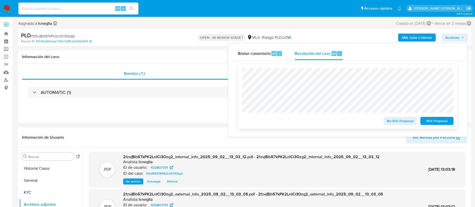
click at [440, 122] on span "ROI Proposal" at bounding box center [437, 120] width 26 height 7
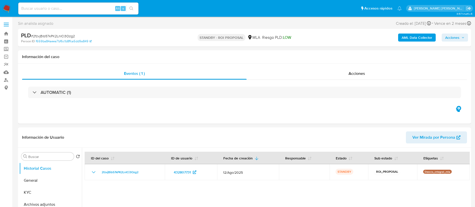
select select "10"
